Goal: Find specific page/section: Find specific page/section

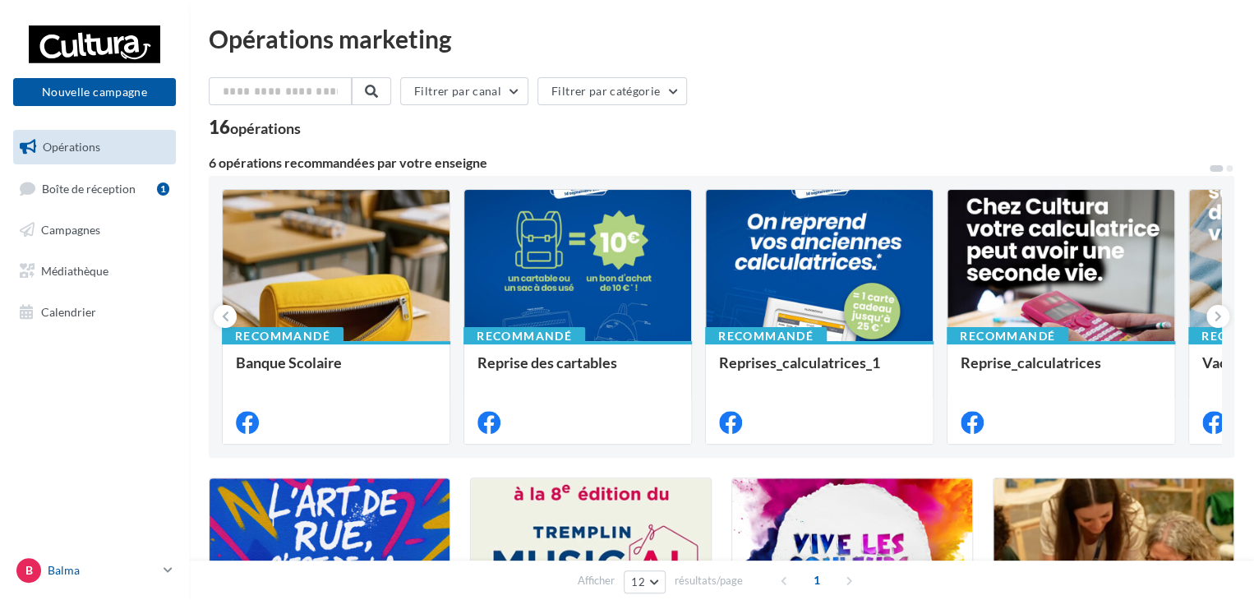
click at [165, 569] on icon at bounding box center [168, 570] width 9 height 14
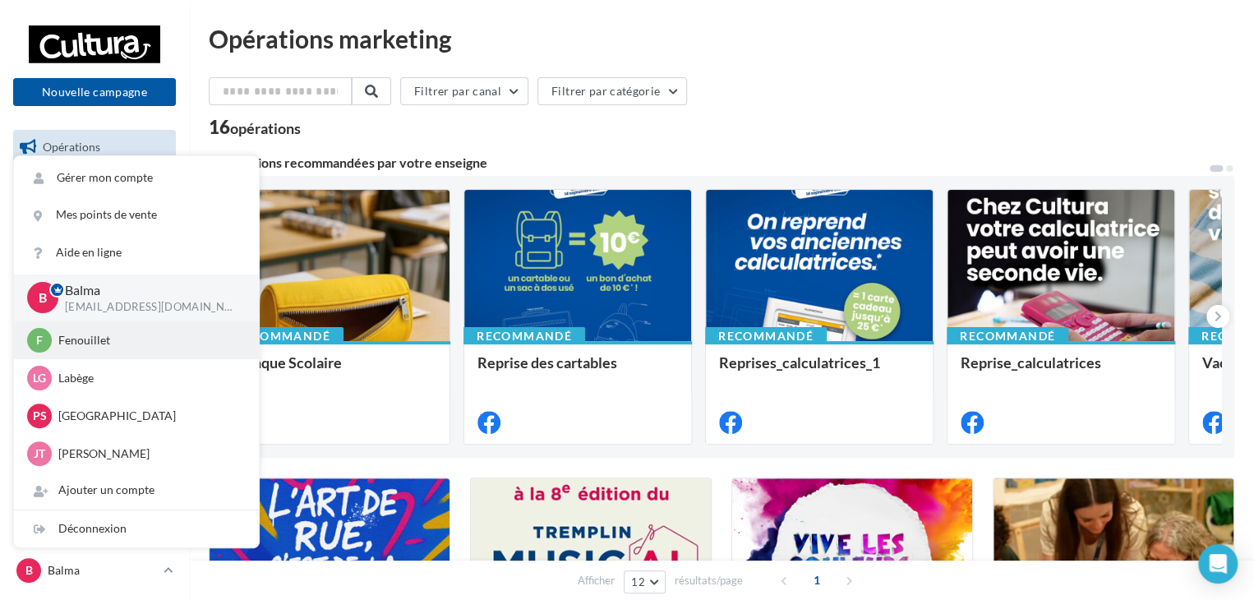
click at [134, 346] on p "Fenouillet" at bounding box center [148, 340] width 181 height 16
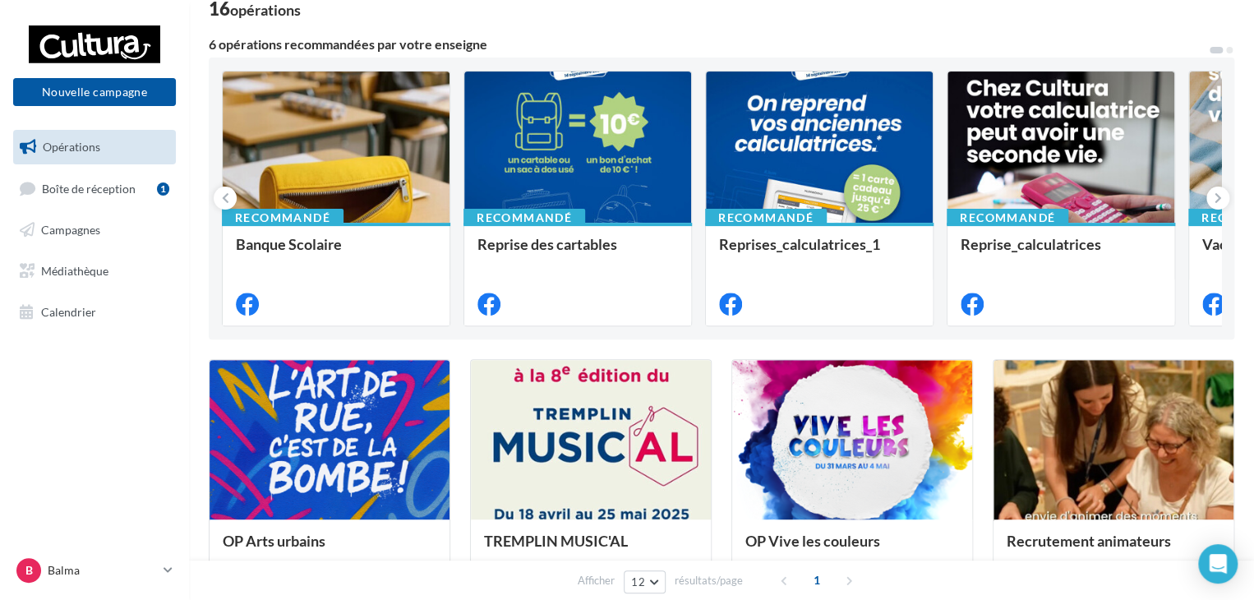
scroll to position [164, 0]
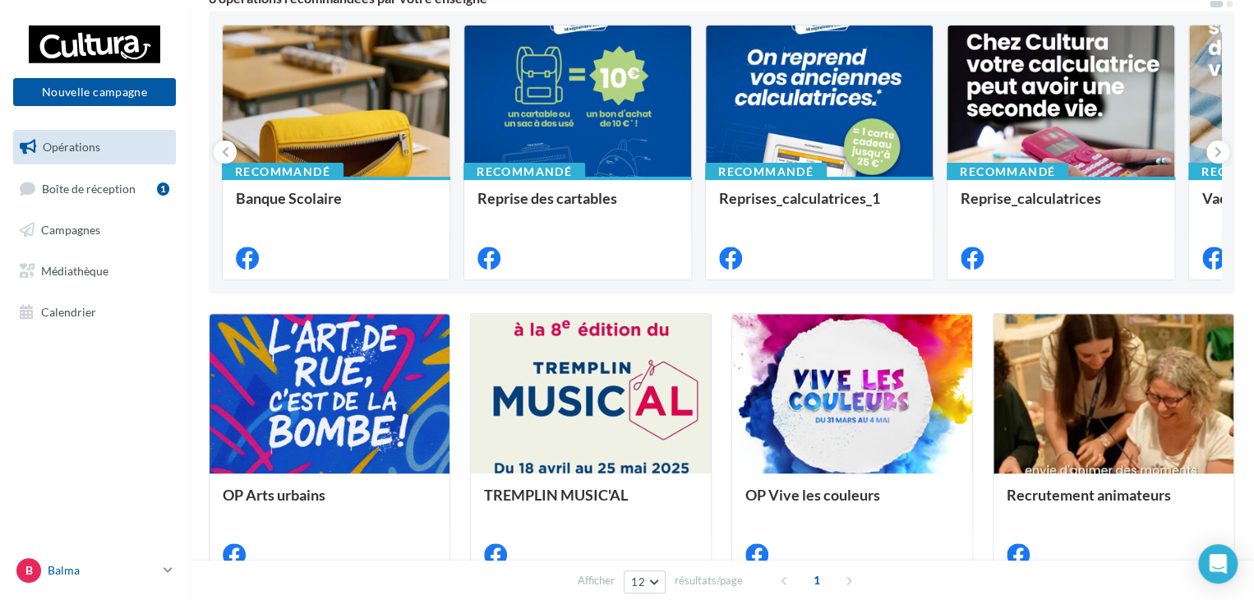
click at [168, 572] on icon at bounding box center [168, 570] width 9 height 14
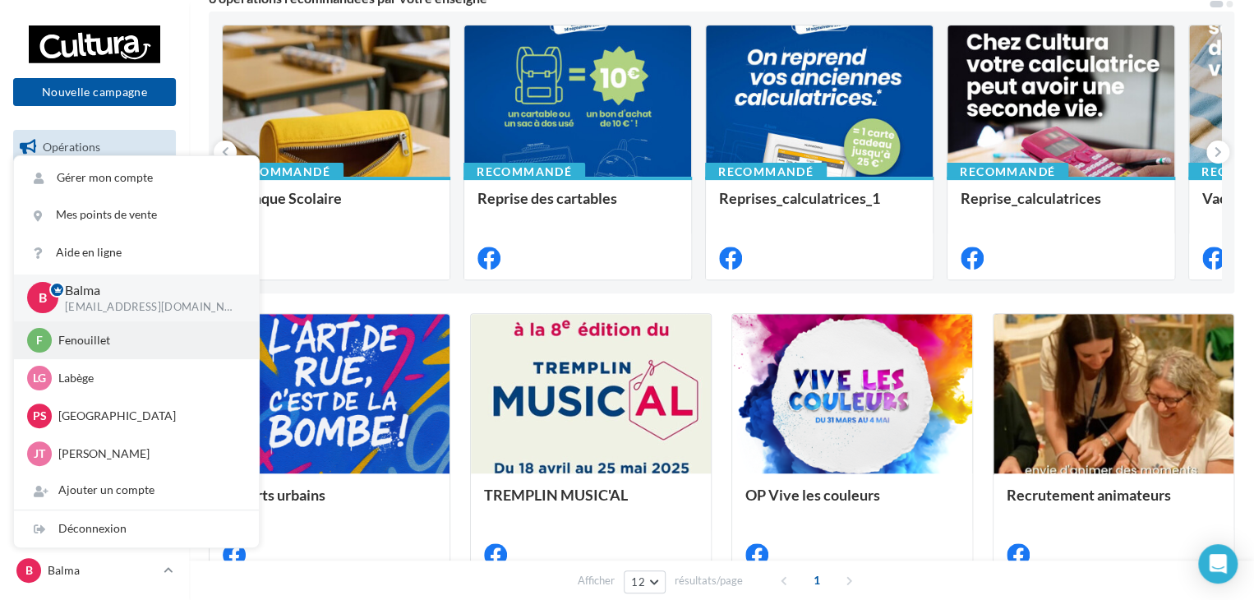
click at [96, 344] on p "Fenouillet" at bounding box center [148, 340] width 181 height 16
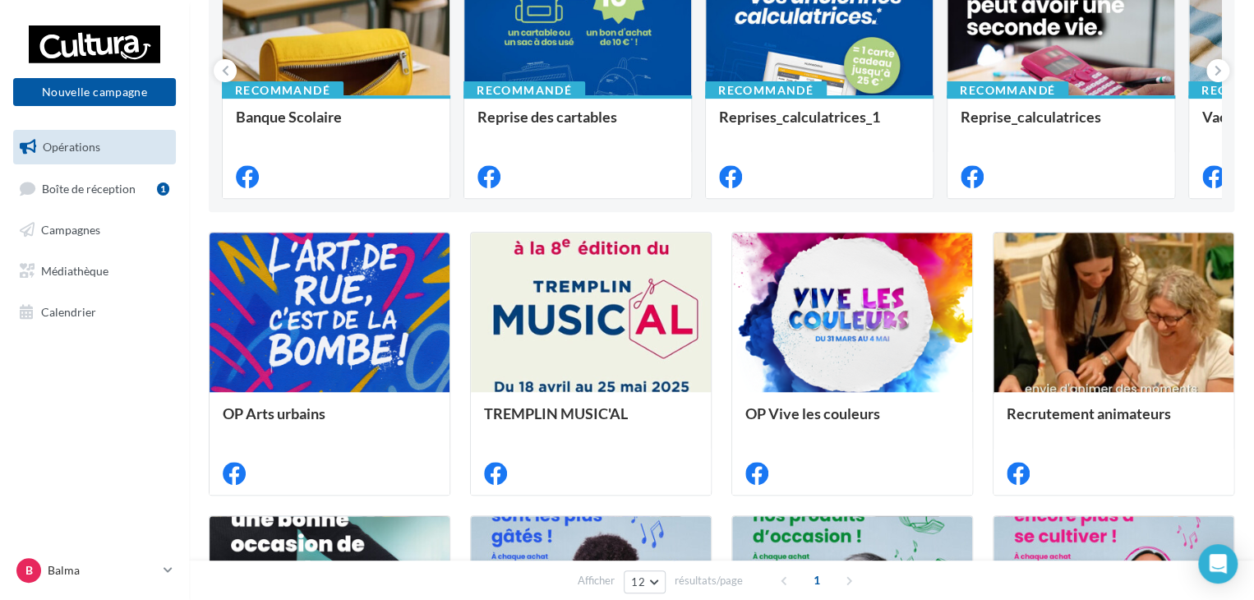
scroll to position [247, 0]
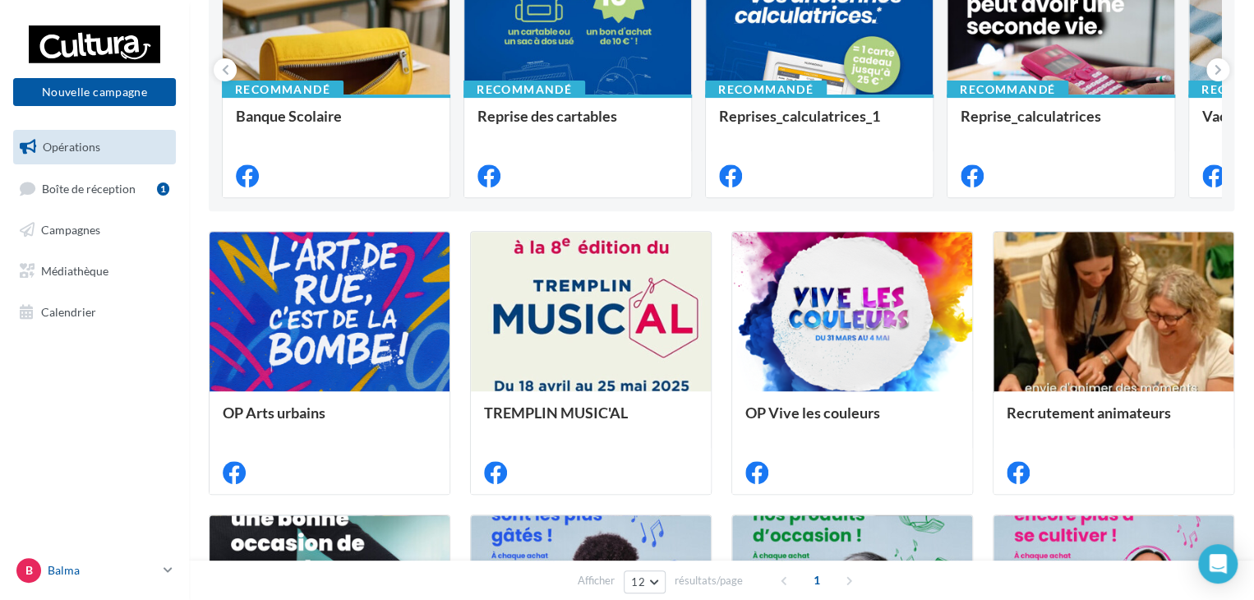
click at [153, 573] on p "Balma" at bounding box center [102, 570] width 109 height 16
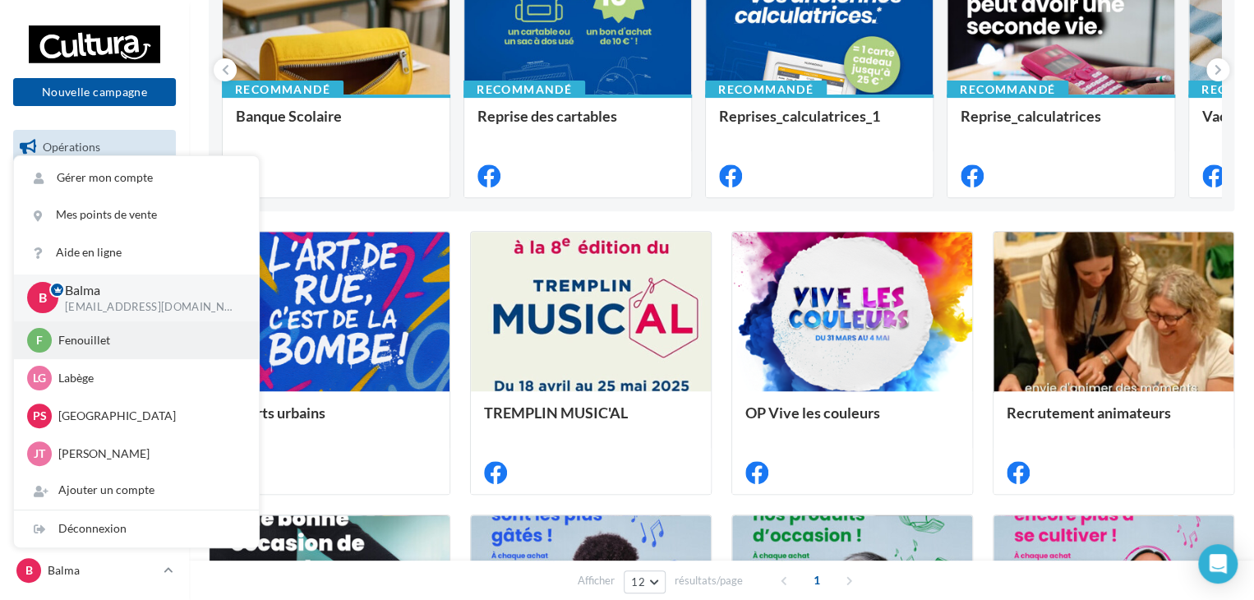
click at [105, 348] on div "F Fenouillet j.tenat1@cultura.fr" at bounding box center [136, 340] width 219 height 25
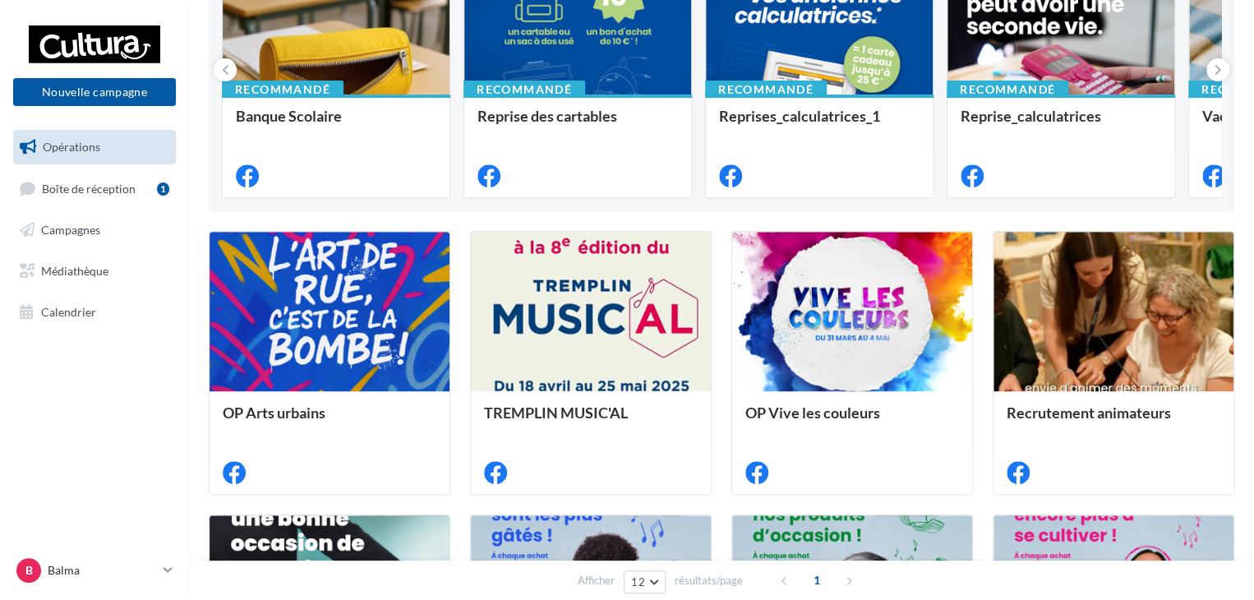
scroll to position [247, 0]
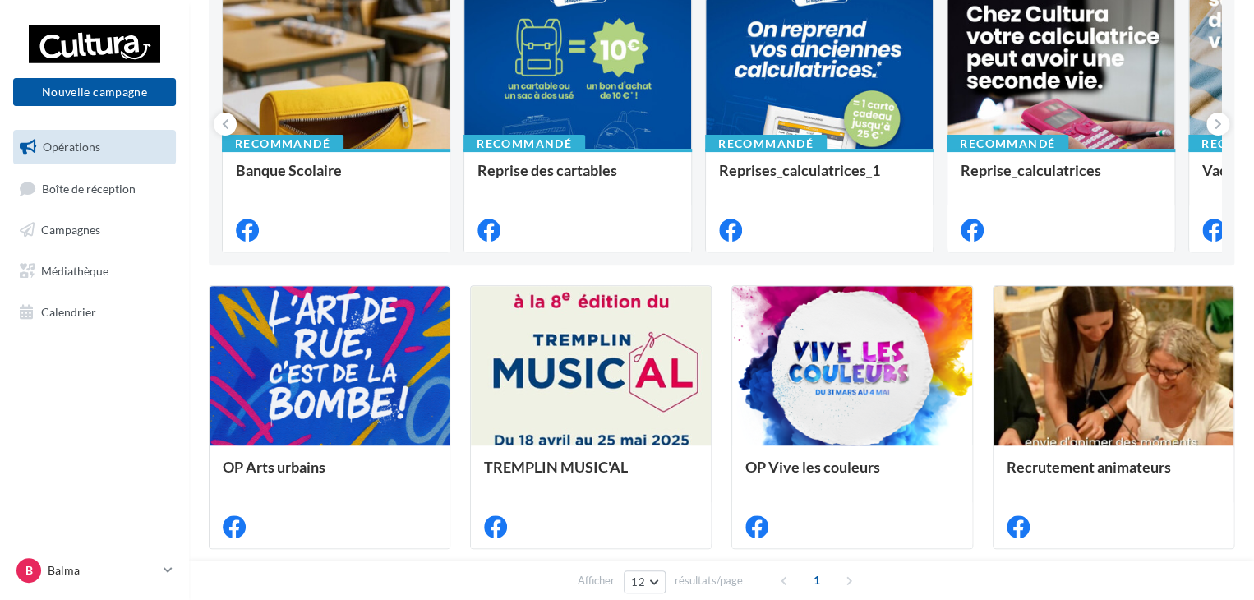
scroll to position [247, 0]
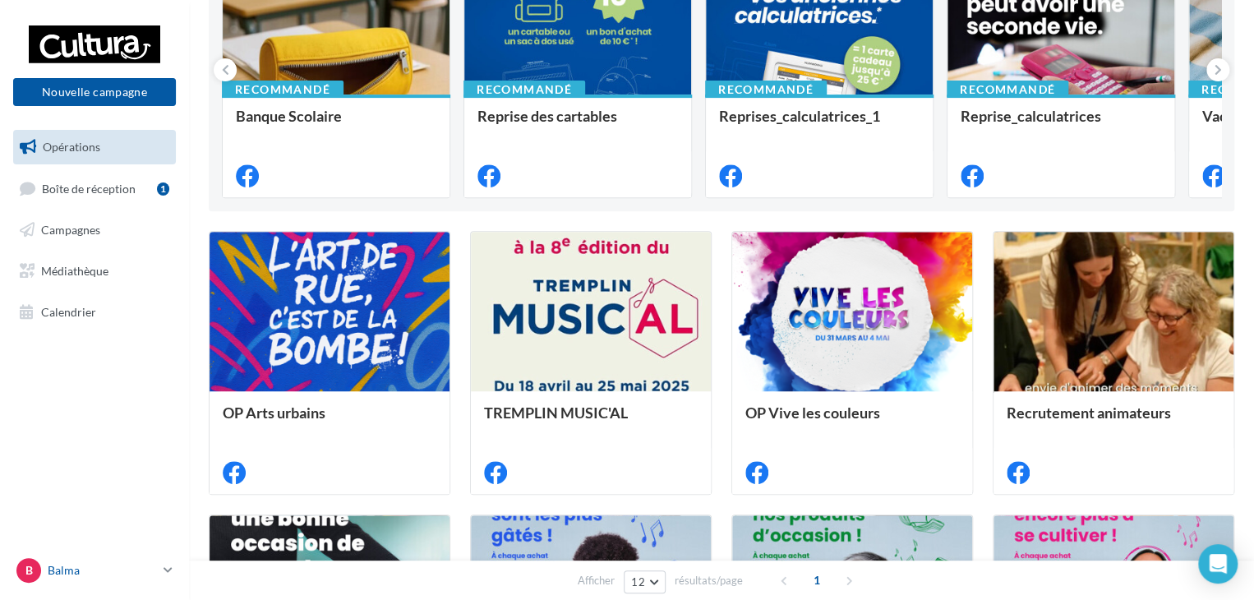
click at [164, 566] on icon at bounding box center [168, 570] width 9 height 14
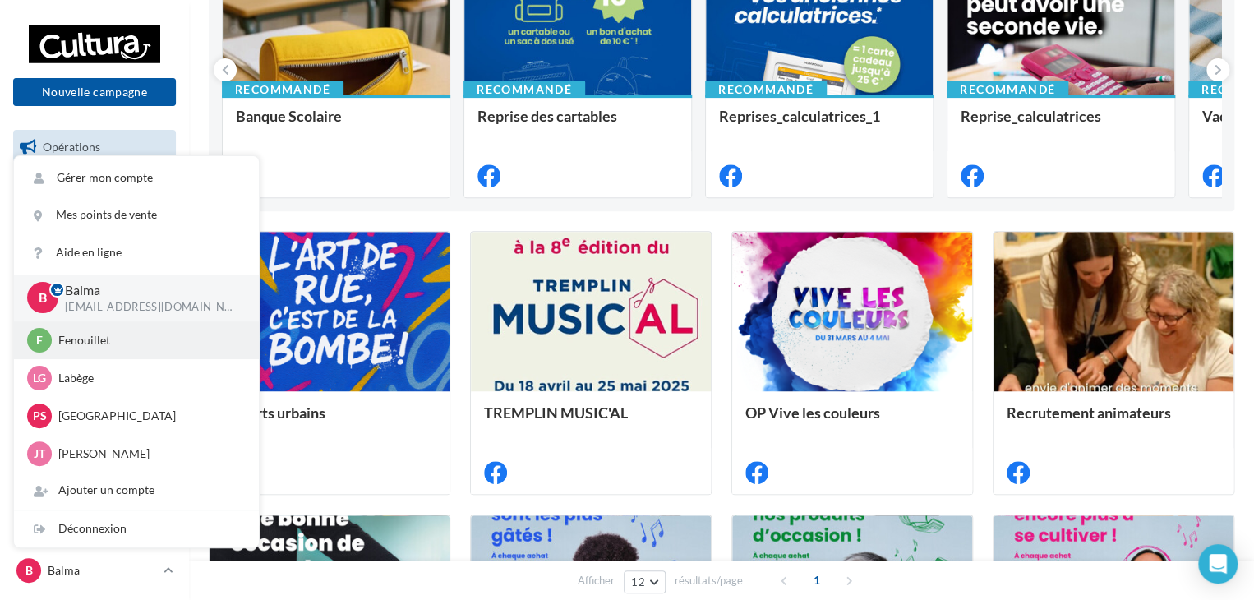
click at [115, 346] on p "Fenouillet" at bounding box center [148, 340] width 181 height 16
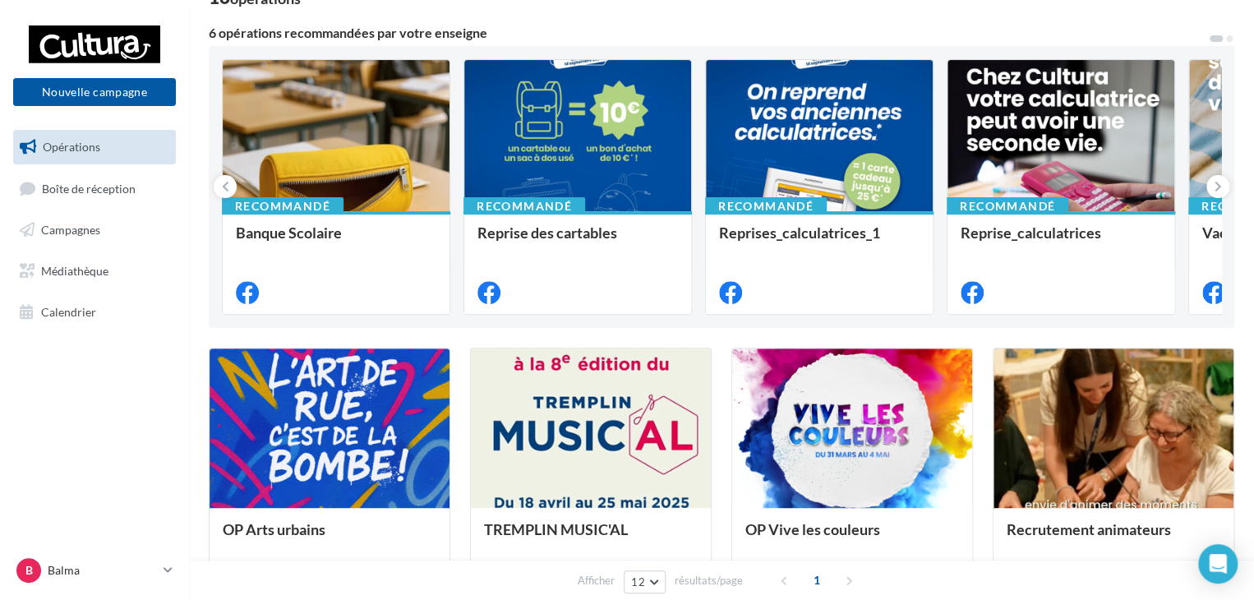
scroll to position [247, 0]
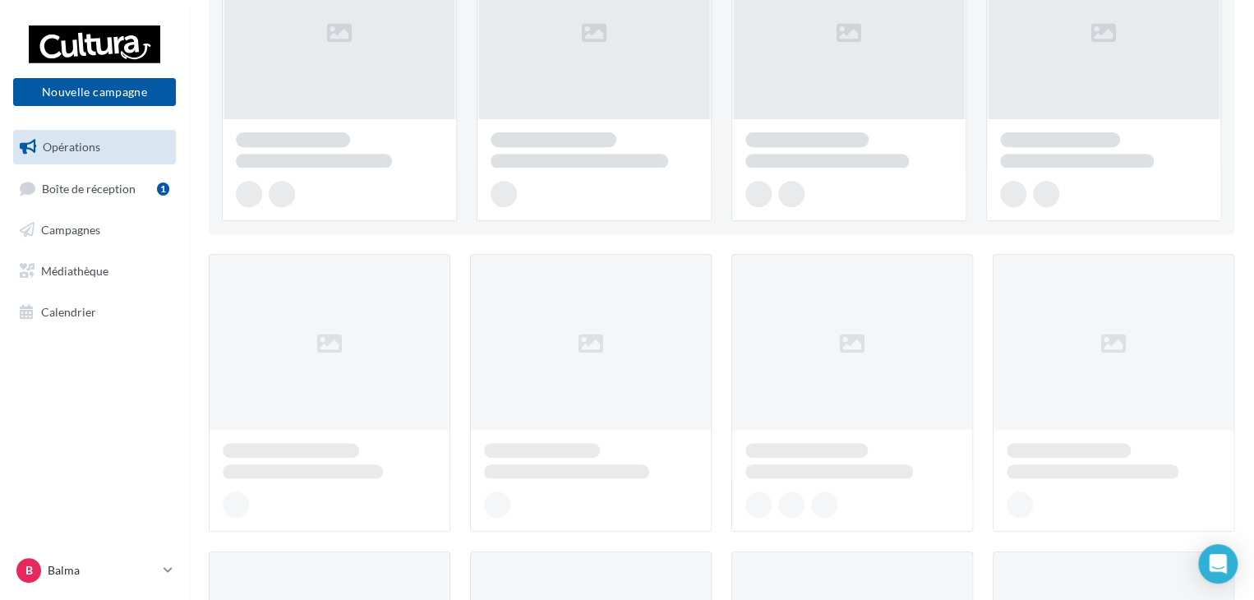
scroll to position [247, 0]
